Goal: Information Seeking & Learning: Learn about a topic

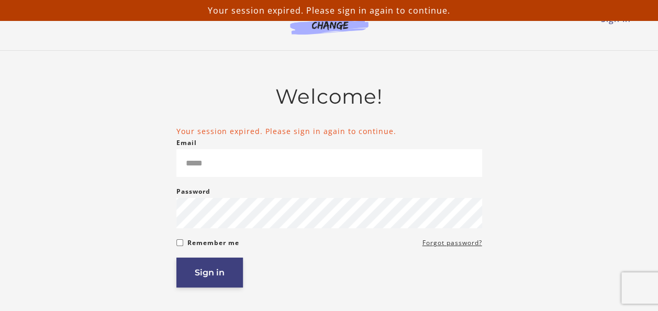
type input "**********"
click at [212, 278] on button "Sign in" at bounding box center [209, 273] width 67 height 30
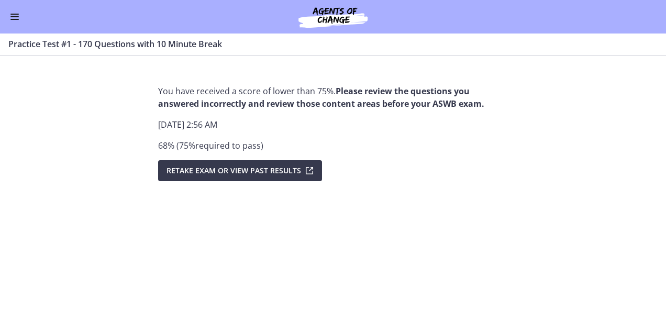
click at [18, 17] on span "Enable menu" at bounding box center [14, 16] width 8 height 1
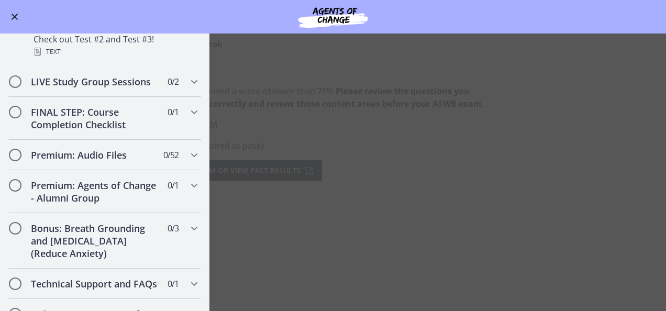
scroll to position [798, 0]
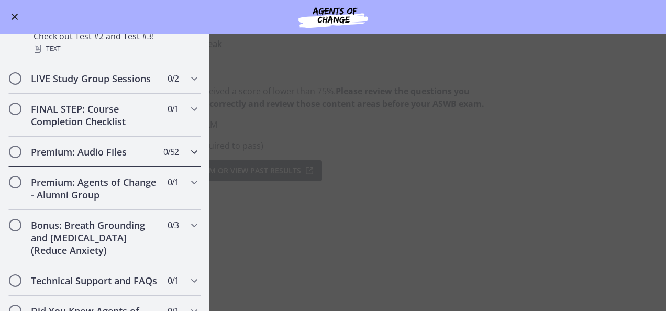
click at [188, 157] on icon "Chapters" at bounding box center [194, 152] width 13 height 13
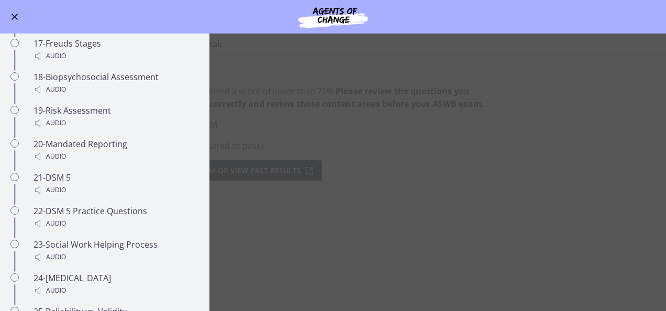
scroll to position [0, 0]
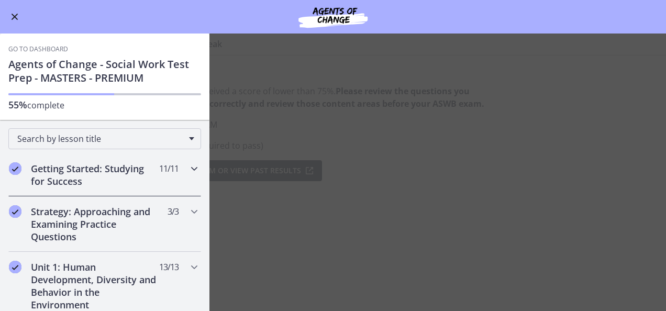
click at [177, 169] on div "Getting Started: Studying for Success 11 / 11 Completed" at bounding box center [104, 174] width 193 height 43
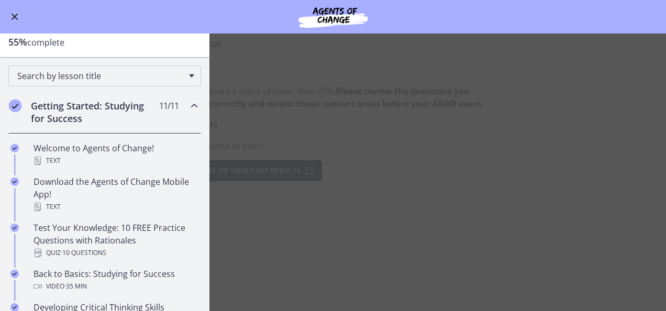
scroll to position [49, 0]
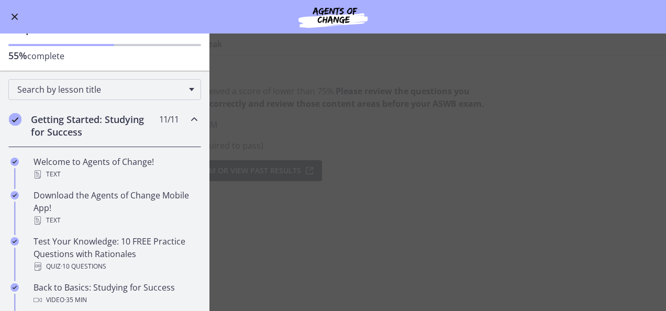
click at [188, 117] on icon "Chapters" at bounding box center [194, 119] width 13 height 13
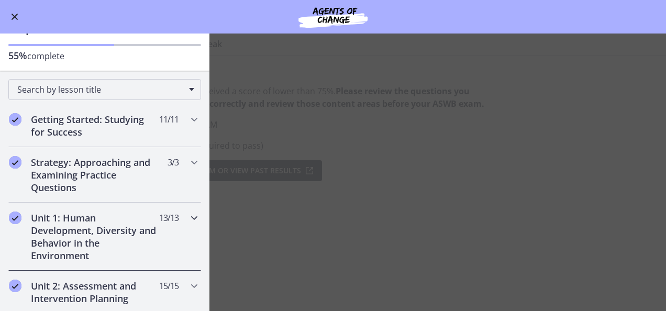
click at [194, 232] on div "Unit 1: Human Development, Diversity and Behavior in the Environment 13 / 13 Co…" at bounding box center [104, 237] width 209 height 68
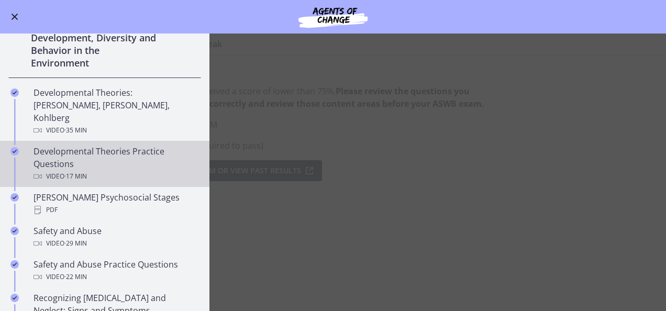
scroll to position [236, 0]
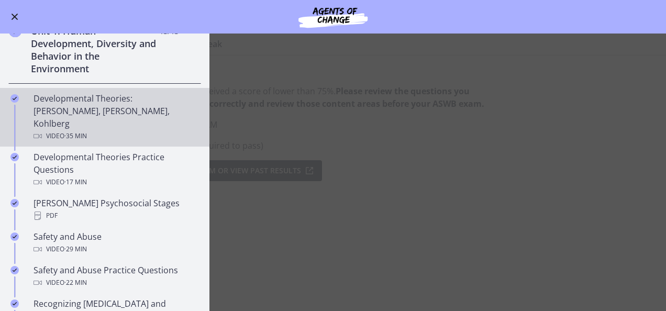
click at [75, 113] on div "Developmental Theories: [PERSON_NAME], [PERSON_NAME], Kohlberg Video · 35 min" at bounding box center [115, 117] width 163 height 50
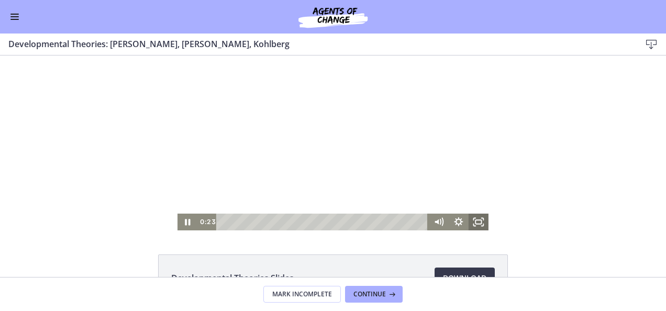
click at [472, 222] on icon "Fullscreen" at bounding box center [479, 222] width 20 height 17
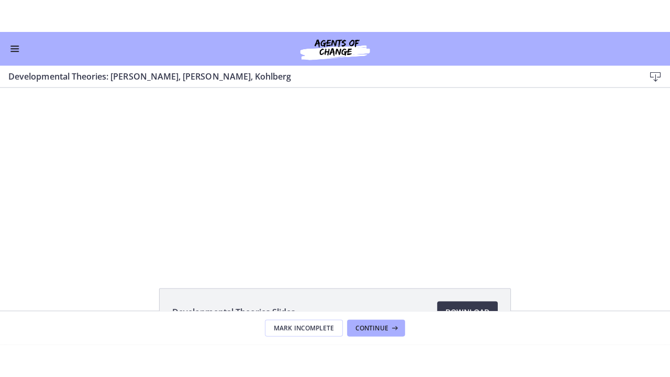
scroll to position [236, 0]
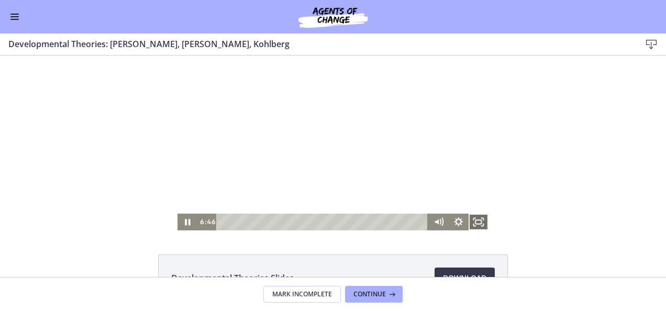
click at [477, 227] on icon "Fullscreen" at bounding box center [479, 222] width 20 height 17
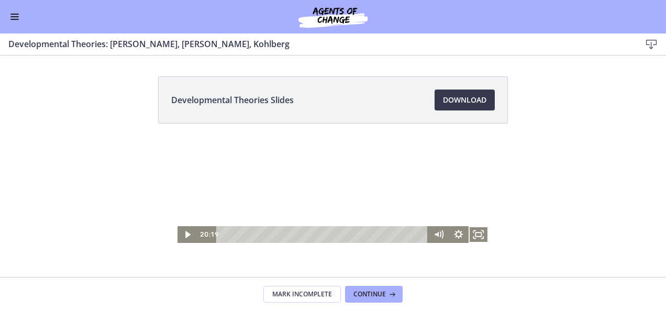
scroll to position [236, 0]
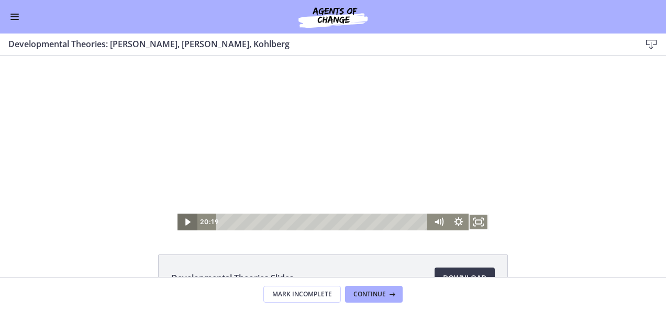
click at [180, 223] on icon "Play Video" at bounding box center [189, 222] width 20 height 17
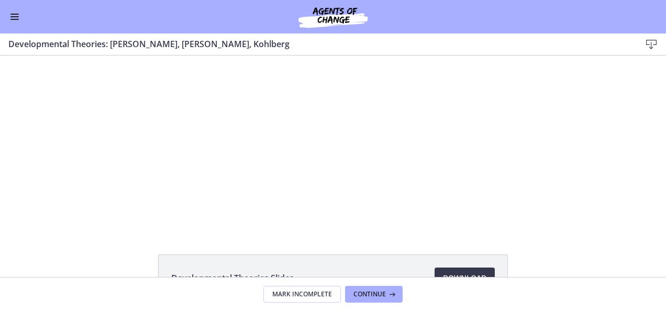
scroll to position [0, 0]
drag, startPoint x: 657, startPoint y: 133, endPoint x: 665, endPoint y: 230, distance: 97.8
click at [665, 175] on html "The video is loading... Click for sound @keyframes VOLUME_SMALL_WAVE_FLASH { 0%…" at bounding box center [333, 143] width 666 height 175
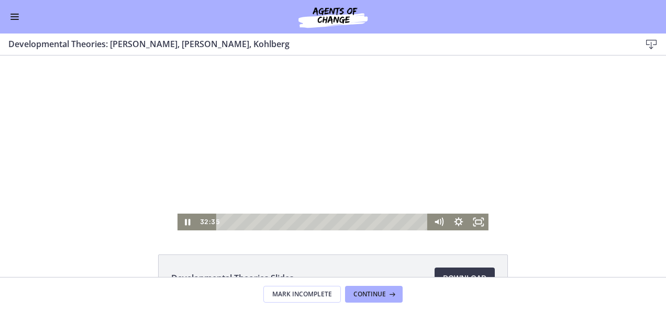
click at [237, 143] on div at bounding box center [333, 143] width 311 height 175
click at [0, 26] on html "Skip to main content Go to Dashboard Go to Dashboard Go to Dashboard Agents of …" at bounding box center [333, 155] width 666 height 311
click at [189, 227] on icon "Play Video" at bounding box center [189, 222] width 20 height 17
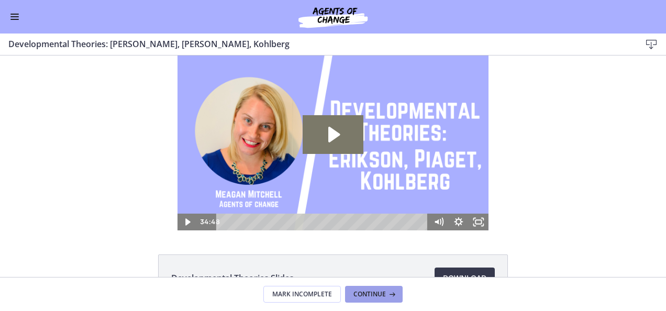
click at [350, 287] on button "Continue" at bounding box center [374, 294] width 58 height 17
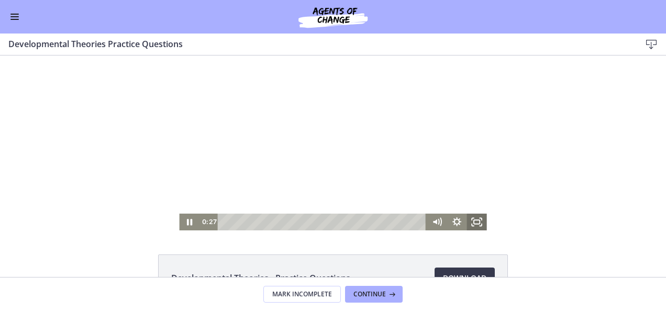
click at [474, 222] on icon "Fullscreen" at bounding box center [477, 222] width 20 height 17
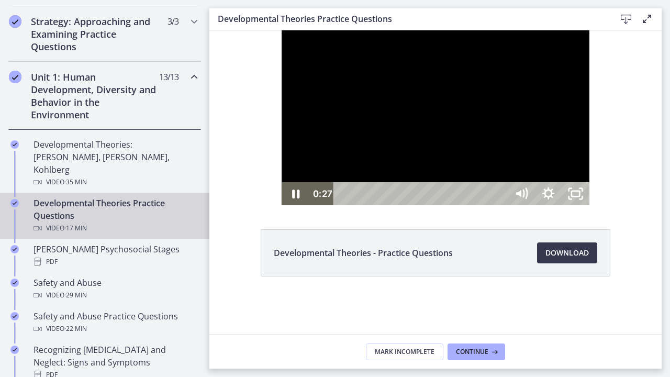
scroll to position [238, 0]
